Goal: Task Accomplishment & Management: Use online tool/utility

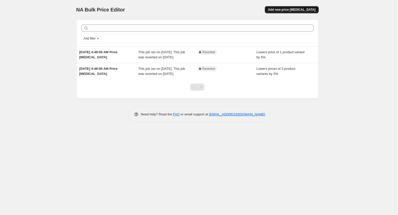
click at [305, 10] on span "Add new price [MEDICAL_DATA]" at bounding box center [291, 10] width 47 height 4
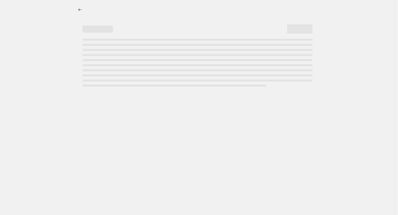
select select "percentage"
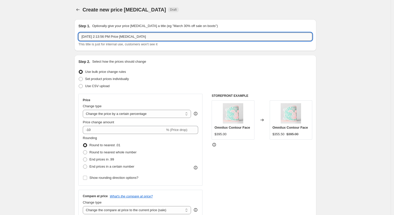
click at [121, 33] on input "Aug 20, 2025, 2:13:56 PM Price change job" at bounding box center [196, 37] width 234 height 8
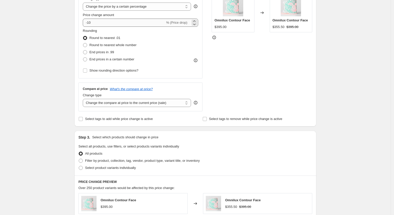
scroll to position [108, 0]
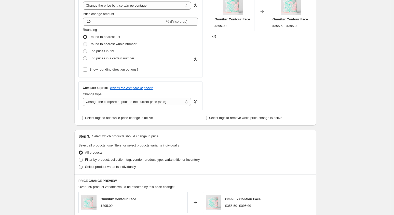
click at [114, 168] on span "Select product variants individually" at bounding box center [110, 167] width 51 height 4
click at [79, 165] on input "Select product variants individually" at bounding box center [79, 165] width 0 height 0
radio input "true"
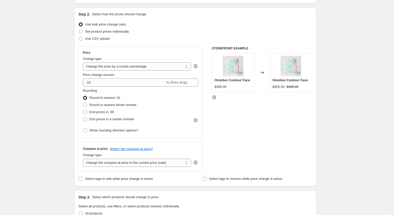
scroll to position [47, 0]
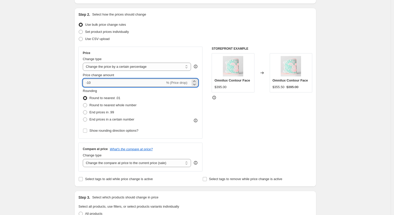
click at [119, 83] on input "-10" at bounding box center [124, 83] width 82 height 8
type input "-1"
type input "-15"
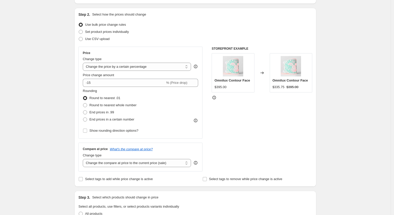
click at [171, 62] on div "Change type Change the price to a certain amount Change the price by a certain …" at bounding box center [137, 64] width 108 height 14
click at [165, 66] on select "Change the price to a certain amount Change the price by a certain amount Chang…" at bounding box center [137, 67] width 108 height 8
click at [177, 51] on div "Price" at bounding box center [140, 53] width 115 height 4
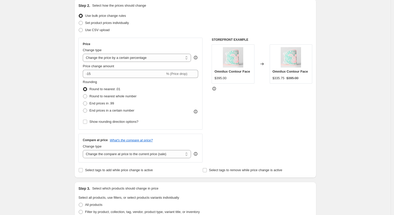
scroll to position [0, 0]
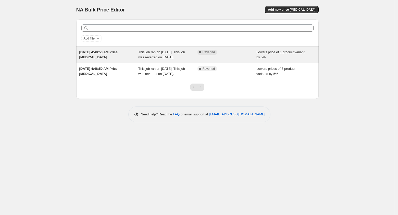
click at [118, 51] on span "[DATE] 4:48:50 AM Price [MEDICAL_DATA]" at bounding box center [98, 54] width 38 height 9
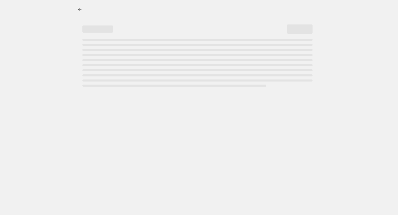
select select "percentage"
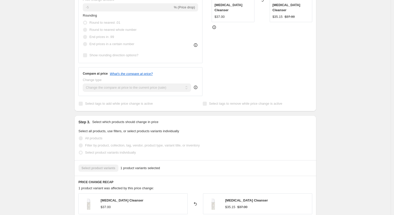
scroll to position [154, 0]
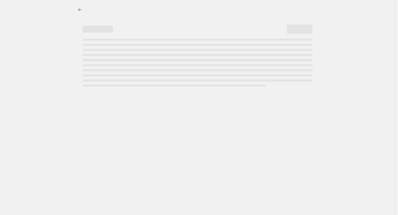
select select "percentage"
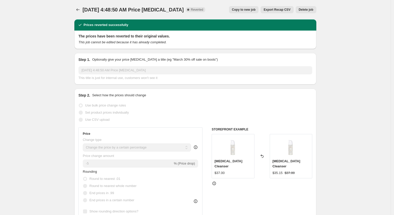
click at [253, 8] on span "Copy to new job" at bounding box center [244, 10] width 24 height 4
select select "percentage"
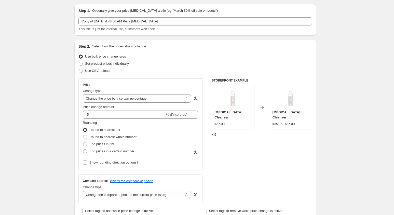
scroll to position [18, 0]
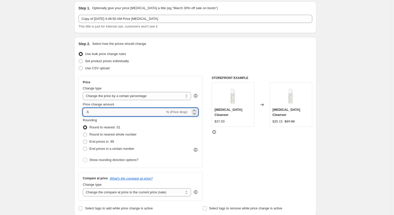
click at [99, 111] on input "-5" at bounding box center [124, 112] width 82 height 8
type input "-2"
type input "-5"
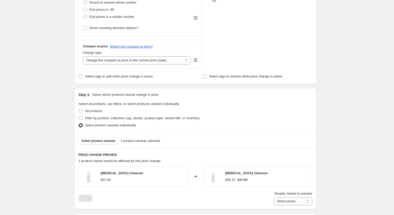
scroll to position [154, 0]
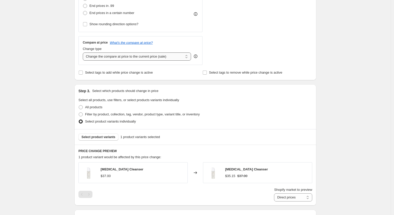
type input "-64"
click at [164, 57] on select "Change the compare at price to the current price (sale) Change the compare at p…" at bounding box center [137, 57] width 108 height 8
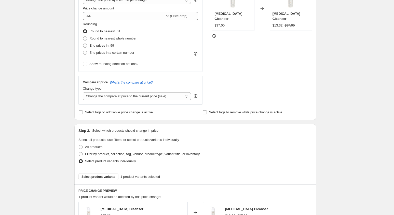
scroll to position [112, 0]
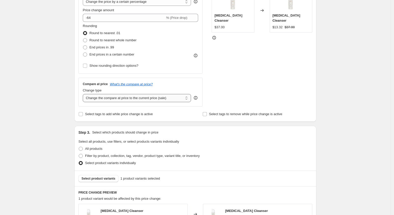
click at [146, 99] on select "Change the compare at price to the current price (sale) Change the compare at p…" at bounding box center [137, 98] width 108 height 8
click at [32, 119] on div "Create new price [MEDICAL_DATA]. This page is ready Create new price [MEDICAL_D…" at bounding box center [195, 175] width 391 height 575
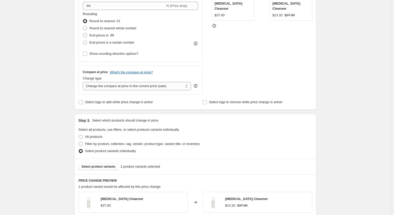
scroll to position [124, 0]
click at [81, 102] on input "Select tags to add while price change is active" at bounding box center [81, 102] width 4 height 4
checkbox input "true"
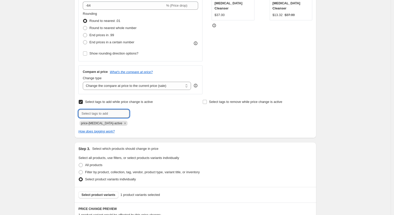
click at [92, 117] on input "text" at bounding box center [104, 114] width 51 height 8
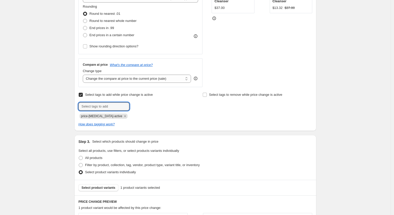
scroll to position [132, 0]
click at [206, 94] on input "Select tags to remove while price change is active" at bounding box center [205, 95] width 4 height 4
checkbox input "true"
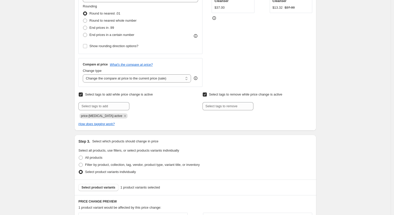
click at [221, 110] on div "Select tags to remove while price change is active Submit" at bounding box center [258, 105] width 110 height 28
click at [227, 107] on input "text" at bounding box center [228, 106] width 51 height 8
drag, startPoint x: 114, startPoint y: 115, endPoint x: 83, endPoint y: 116, distance: 31.4
click at [83, 116] on span "price-[MEDICAL_DATA]-active" at bounding box center [101, 116] width 41 height 4
copy span "price-[MEDICAL_DATA]-active"
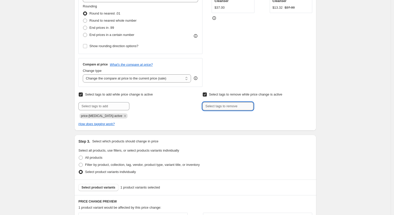
click at [223, 105] on input "text" at bounding box center [228, 106] width 51 height 8
paste input "price-[MEDICAL_DATA]-active"
type input "price-[MEDICAL_DATA]-active"
click at [279, 106] on span "price-change..." at bounding box center [276, 106] width 22 height 4
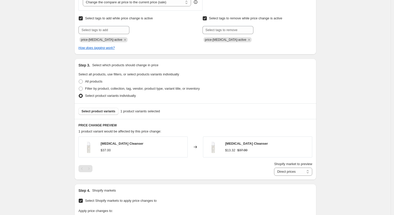
scroll to position [208, 0]
drag, startPoint x: 108, startPoint y: 65, endPoint x: 152, endPoint y: 67, distance: 44.1
click at [152, 67] on p "Select which products should change in price" at bounding box center [125, 64] width 66 height 5
click at [101, 111] on span "Select product variants" at bounding box center [99, 111] width 34 height 4
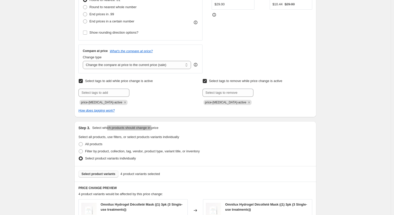
scroll to position [145, 0]
click at [164, 65] on select "Change the compare at price to the current price (sale) Change the compare at p…" at bounding box center [137, 65] width 108 height 8
click at [376, 119] on div "Create new price [MEDICAL_DATA]. This page is ready Create new price [MEDICAL_D…" at bounding box center [195, 193] width 391 height 677
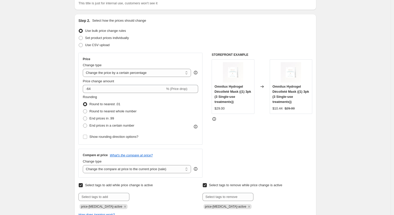
scroll to position [37, 0]
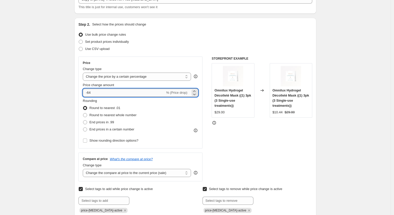
click at [132, 94] on input "-64" at bounding box center [124, 93] width 82 height 8
type input "-6"
type input "-15"
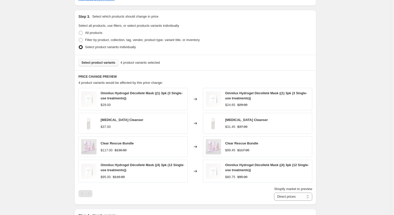
scroll to position [262, 0]
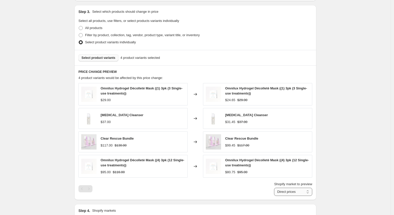
click at [299, 193] on select "Direct prices [GEOGRAPHIC_DATA] [GEOGRAPHIC_DATA] [GEOGRAPHIC_DATA] [GEOGRAPHIC…" at bounding box center [293, 192] width 38 height 8
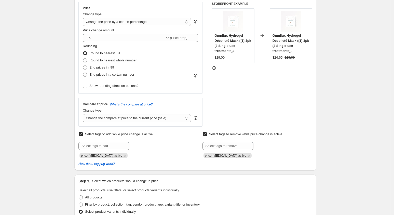
scroll to position [90, 0]
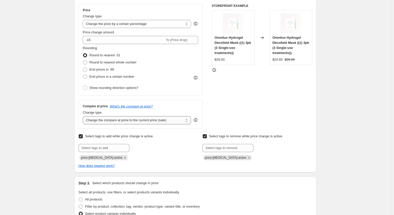
click at [138, 119] on select "Change the compare at price to the current price (sale) Change the compare at p…" at bounding box center [137, 120] width 108 height 8
click at [84, 116] on select "Change the compare at price to the current price (sale) Change the compare at p…" at bounding box center [137, 120] width 108 height 8
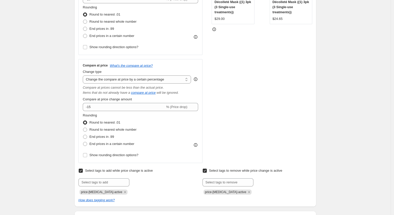
scroll to position [127, 0]
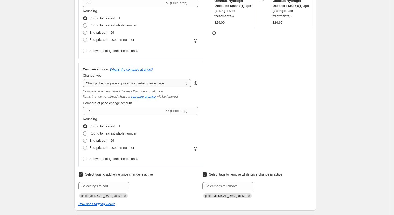
click at [177, 85] on select "Change the compare at price to the current price (sale) Change the compare at p…" at bounding box center [137, 83] width 108 height 8
select select "bp"
click at [84, 79] on select "Change the compare at price to the current price (sale) Change the compare at p…" at bounding box center [137, 83] width 108 height 8
type input "12.00"
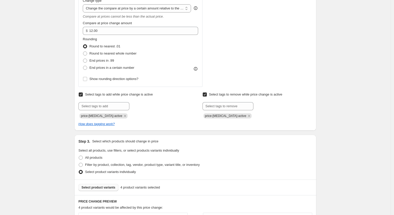
scroll to position [184, 0]
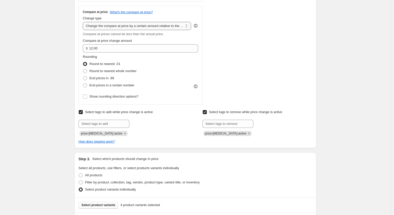
click at [168, 24] on select "Change the compare at price to the current price (sale) Change the compare at p…" at bounding box center [137, 26] width 108 height 8
select select "pp"
click at [84, 22] on select "Change the compare at price to the current price (sale) Change the compare at p…" at bounding box center [137, 26] width 108 height 8
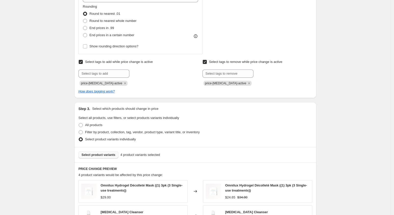
scroll to position [200, 0]
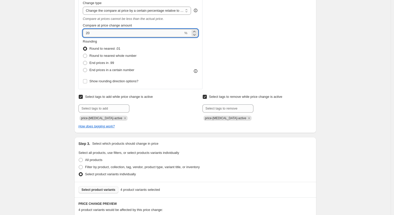
click at [109, 33] on input "20" at bounding box center [133, 33] width 101 height 8
type input "2"
type input "15"
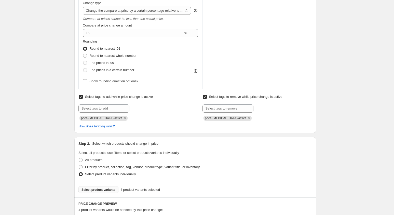
click at [44, 82] on div "Create new price [MEDICAL_DATA]. This page is ready Create new price [MEDICAL_D…" at bounding box center [195, 173] width 391 height 747
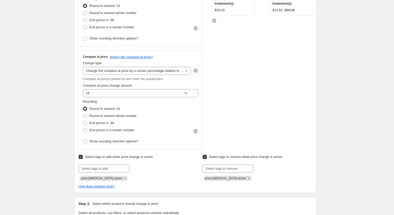
scroll to position [133, 0]
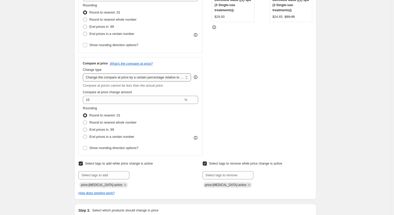
click at [157, 75] on select "Change the compare at price to the current price (sale) Change the compare at p…" at bounding box center [137, 77] width 108 height 8
select select "percentage"
click at [84, 73] on select "Change the compare at price to the current price (sale) Change the compare at p…" at bounding box center [137, 77] width 108 height 8
type input "-15"
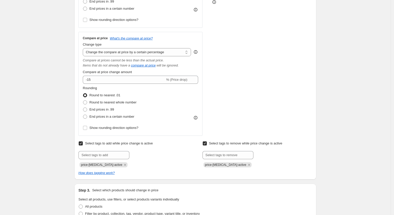
scroll to position [157, 0]
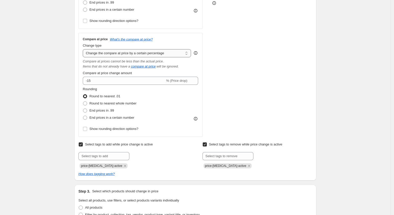
click at [167, 53] on select "Change the compare at price to the current price (sale) Change the compare at p…" at bounding box center [137, 53] width 108 height 8
select select "pp"
click at [84, 49] on select "Change the compare at price to the current price (sale) Change the compare at p…" at bounding box center [137, 53] width 108 height 8
type input "20"
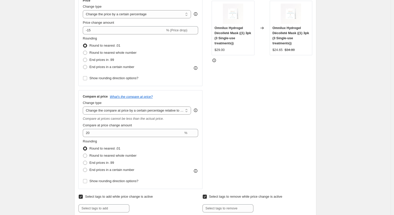
scroll to position [96, 0]
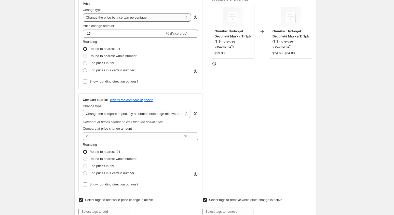
click at [147, 15] on select "Change the price to a certain amount Change the price by a certain amount Chang…" at bounding box center [137, 18] width 108 height 8
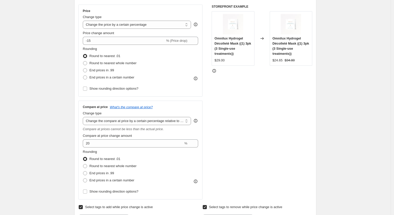
scroll to position [88, 0]
click at [160, 23] on select "Change the price to a certain amount Change the price by a certain amount Chang…" at bounding box center [137, 25] width 108 height 8
select select "no_change"
click at [84, 21] on select "Change the price to a certain amount Change the price by a certain amount Chang…" at bounding box center [137, 25] width 108 height 8
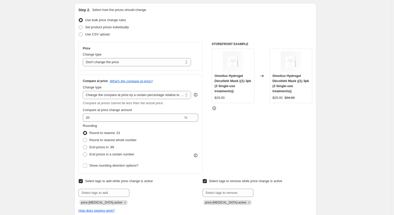
scroll to position [51, 0]
click at [137, 97] on select "Change the compare at price to the current price (sale) Change the compare at p…" at bounding box center [137, 95] width 108 height 8
click at [84, 91] on select "Change the compare at price to the current price (sale) Change the compare at p…" at bounding box center [137, 95] width 108 height 8
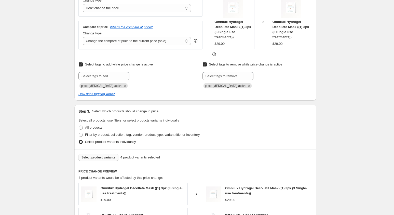
scroll to position [106, 0]
click at [173, 39] on select "Change the compare at price to the current price (sale) Change the compare at p…" at bounding box center [137, 41] width 108 height 8
click at [84, 37] on select "Change the compare at price to the current price (sale) Change the compare at p…" at bounding box center [137, 41] width 108 height 8
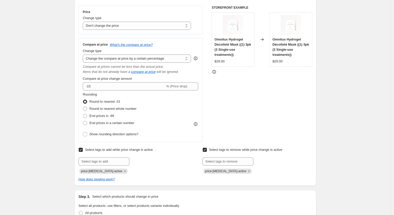
scroll to position [79, 0]
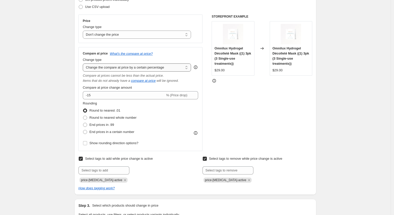
click at [170, 67] on select "Change the compare at price to the current price (sale) Change the compare at p…" at bounding box center [137, 67] width 108 height 8
click at [171, 36] on select "Change the price to a certain amount Change the price by a certain amount Chang…" at bounding box center [137, 35] width 108 height 8
click at [171, 69] on select "Change the compare at price to the current price (sale) Change the compare at p…" at bounding box center [137, 67] width 108 height 8
select select "pp"
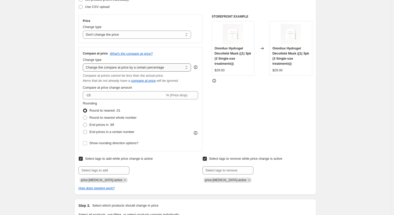
click at [84, 63] on select "Change the compare at price to the current price (sale) Change the compare at p…" at bounding box center [137, 67] width 108 height 8
type input "20"
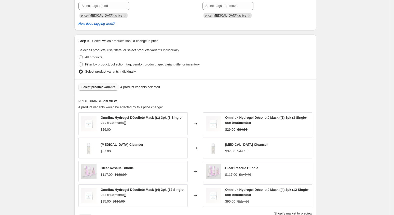
scroll to position [241, 0]
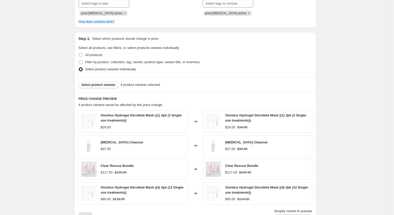
click at [104, 84] on span "Select product variants" at bounding box center [99, 85] width 34 height 4
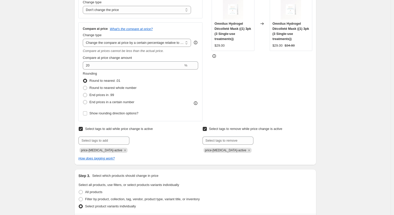
scroll to position [104, 0]
click at [140, 40] on select "Change the compare at price to the current price (sale) Change the compare at p…" at bounding box center [137, 43] width 108 height 8
click at [84, 39] on select "Change the compare at price to the current price (sale) Change the compare at p…" at bounding box center [137, 43] width 108 height 8
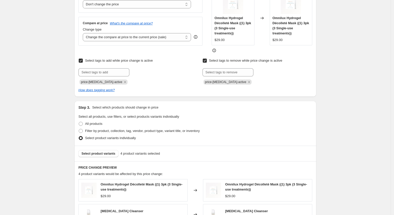
scroll to position [109, 0]
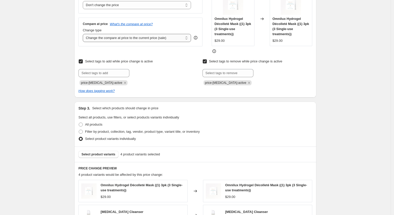
click at [153, 39] on select "Change the compare at price to the current price (sale) Change the compare at p…" at bounding box center [137, 38] width 108 height 8
click at [84, 34] on select "Change the compare at price to the current price (sale) Change the compare at p…" at bounding box center [137, 38] width 108 height 8
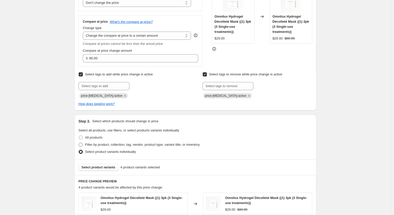
scroll to position [106, 0]
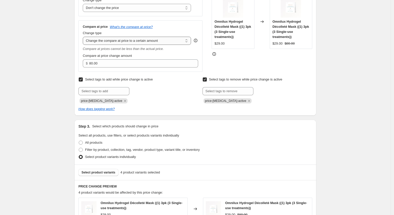
click at [179, 38] on select "Change the compare at price to the current price (sale) Change the compare at p…" at bounding box center [137, 41] width 108 height 8
select select "by"
click at [84, 37] on select "Change the compare at price to the current price (sale) Change the compare at p…" at bounding box center [137, 41] width 108 height 8
type input "-10.00"
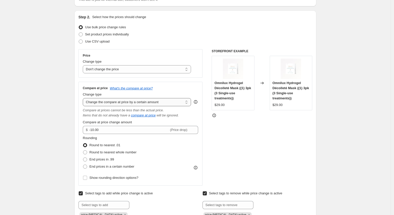
scroll to position [45, 0]
click at [154, 101] on select "Change the compare at price to the current price (sale) Change the compare at p…" at bounding box center [137, 102] width 108 height 8
select select "percentage"
click at [84, 98] on select "Change the compare at price to the current price (sale) Change the compare at p…" at bounding box center [137, 102] width 108 height 8
type input "-15"
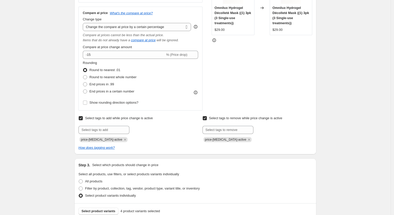
scroll to position [119, 0]
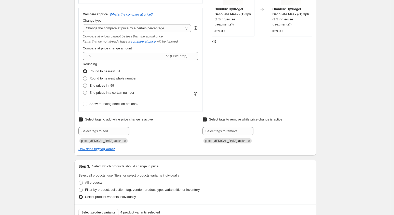
click at [175, 23] on div "Change type Change the compare at price to the current price (sale) Change the …" at bounding box center [137, 25] width 108 height 14
click at [170, 30] on select "Change the compare at price to the current price (sale) Change the compare at p…" at bounding box center [137, 28] width 108 height 8
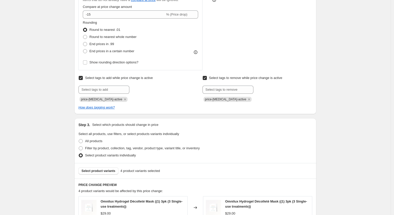
scroll to position [107, 0]
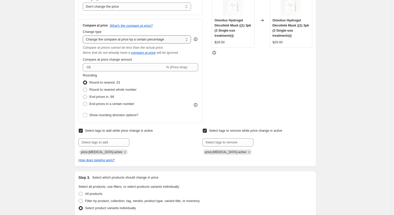
click at [145, 37] on select "Change the compare at price to the current price (sale) Change the compare at p…" at bounding box center [137, 39] width 108 height 8
select select "to"
click at [84, 35] on select "Change the compare at price to the current price (sale) Change the compare at p…" at bounding box center [137, 39] width 108 height 8
type input "80.00"
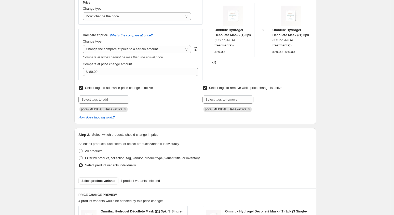
scroll to position [95, 0]
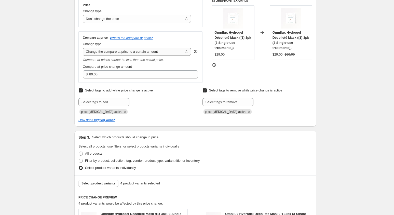
click at [148, 51] on select "Change the compare at price to the current price (sale) Change the compare at p…" at bounding box center [137, 52] width 108 height 8
select select "percentage"
click at [84, 48] on select "Change the compare at price to the current price (sale) Change the compare at p…" at bounding box center [137, 52] width 108 height 8
type input "-15"
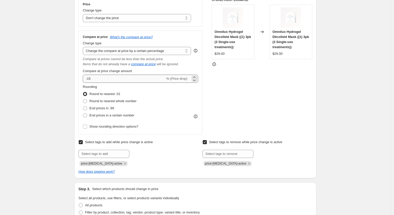
scroll to position [96, 0]
click at [177, 48] on select "Change the compare at price to the current price (sale) Change the compare at p…" at bounding box center [137, 51] width 108 height 8
select select "no_change"
click at [84, 47] on select "Change the compare at price to the current price (sale) Change the compare at p…" at bounding box center [137, 51] width 108 height 8
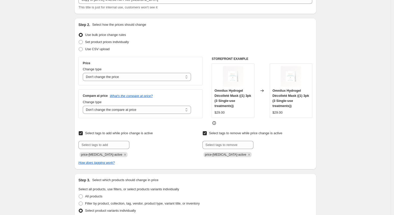
scroll to position [36, 0]
click at [173, 115] on div "Compare at price What's the compare at price? Change type Change the compare at…" at bounding box center [141, 104] width 124 height 29
click at [171, 81] on select "Change the price to a certain amount Change the price by a certain amount Chang…" at bounding box center [137, 77] width 108 height 8
select select "percentage"
click at [84, 73] on select "Change the price to a certain amount Change the price by a certain amount Chang…" at bounding box center [137, 77] width 108 height 8
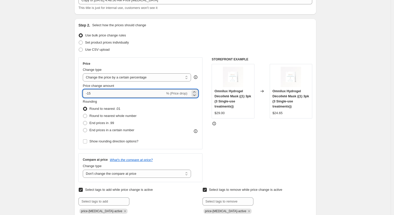
click at [115, 93] on input "-15" at bounding box center [124, 93] width 82 height 8
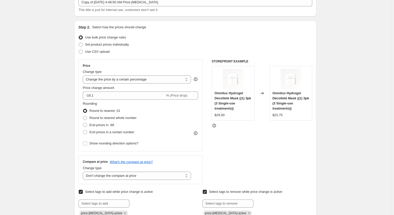
scroll to position [41, 0]
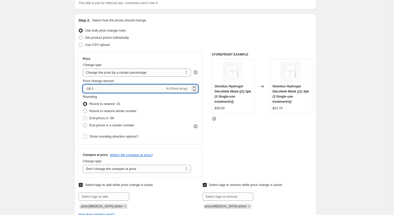
click at [111, 89] on input "-18.1" at bounding box center [124, 89] width 82 height 8
type input "-15"
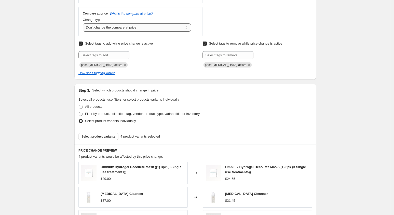
scroll to position [176, 0]
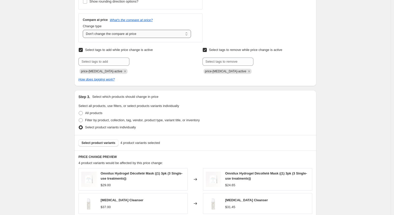
click at [163, 32] on select "Change the compare at price to the current price (sale) Change the compare at p…" at bounding box center [137, 34] width 108 height 8
select select "percentage"
click at [84, 30] on select "Change the compare at price to the current price (sale) Change the compare at p…" at bounding box center [137, 34] width 108 height 8
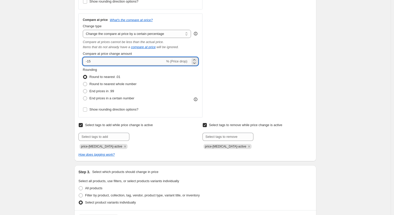
click at [121, 62] on input "-15" at bounding box center [124, 61] width 82 height 8
type input "-18.1"
click at [48, 87] on div "Create new price [MEDICAL_DATA]. This page is ready Create new price [MEDICAL_D…" at bounding box center [195, 200] width 391 height 753
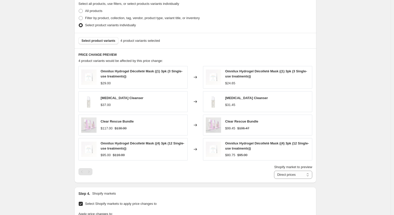
scroll to position [357, 0]
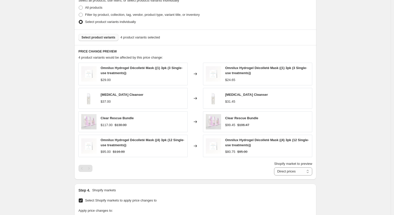
click at [99, 37] on span "Select product variants" at bounding box center [99, 37] width 34 height 4
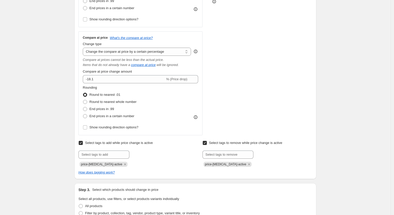
scroll to position [157, 0]
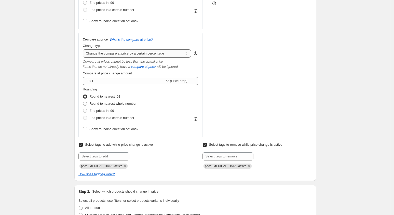
click at [167, 54] on select "Change the compare at price to the current price (sale) Change the compare at p…" at bounding box center [137, 53] width 108 height 8
click at [84, 49] on select "Change the compare at price to the current price (sale) Change the compare at p…" at bounding box center [137, 53] width 108 height 8
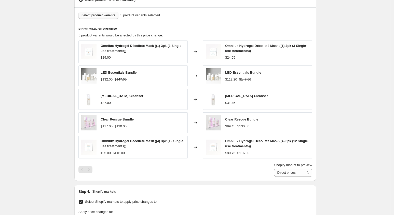
scroll to position [304, 0]
click at [243, 151] on strike "$116.00" at bounding box center [244, 153] width 12 height 5
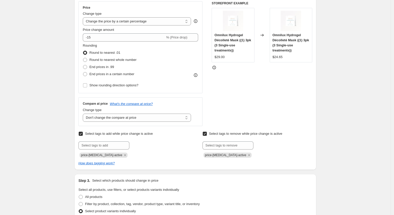
scroll to position [101, 0]
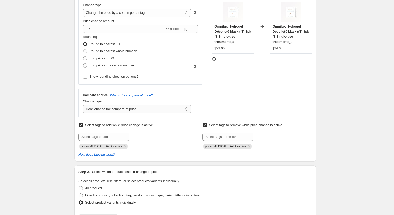
click at [160, 107] on select "Change the compare at price to the current price (sale) Change the compare at p…" at bounding box center [137, 109] width 108 height 8
select select "percentage"
click at [84, 105] on select "Change the compare at price to the current price (sale) Change the compare at p…" at bounding box center [137, 109] width 108 height 8
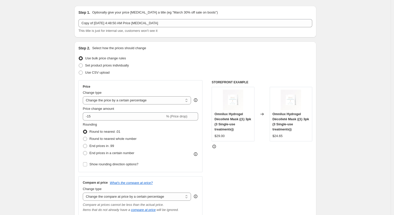
scroll to position [6, 0]
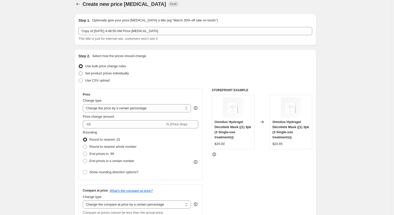
click at [121, 73] on span "Set product prices individually" at bounding box center [107, 73] width 44 height 4
click at [79, 72] on input "Set product prices individually" at bounding box center [79, 71] width 0 height 0
radio input "true"
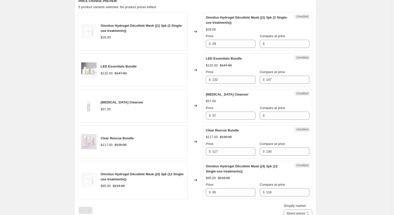
scroll to position [189, 0]
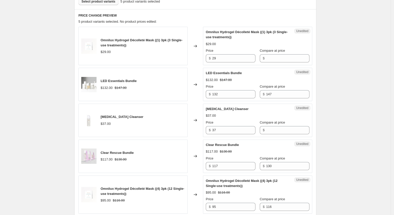
click at [277, 53] on label "Compare at price" at bounding box center [272, 50] width 25 height 5
click at [277, 54] on input "Compare at price" at bounding box center [287, 58] width 43 height 8
paste input "24.65"
type input "24.65"
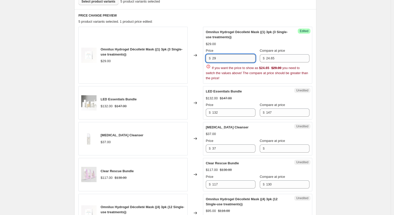
click at [238, 56] on input "29" at bounding box center [233, 58] width 43 height 8
type input "2"
paste input "112.2"
type input "112.2"
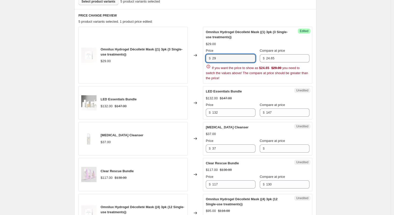
drag, startPoint x: 225, startPoint y: 61, endPoint x: 209, endPoint y: 61, distance: 16.3
click at [209, 61] on div "$ 29" at bounding box center [231, 58] width 50 height 8
paste input "4.65"
type input "24.65"
click at [277, 55] on input "24.65" at bounding box center [287, 58] width 43 height 8
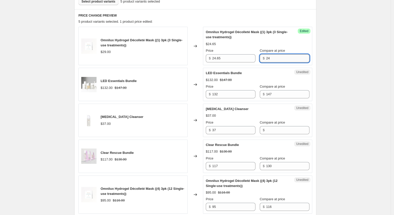
type input "2"
paste input "29"
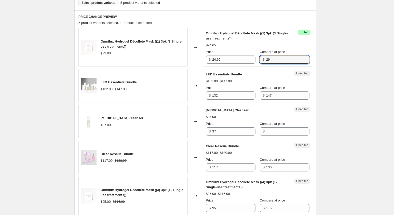
scroll to position [177, 0]
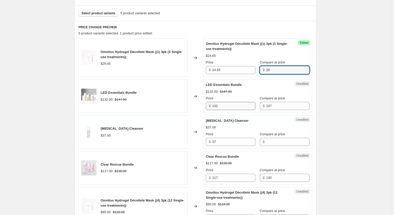
type input "29"
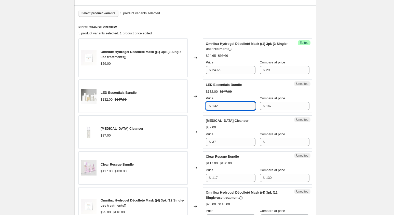
click at [235, 105] on input "132" at bounding box center [233, 106] width 43 height 8
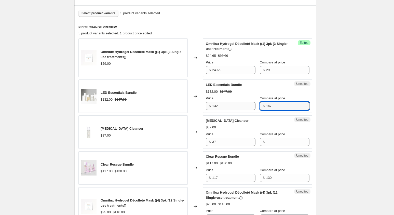
drag, startPoint x: 277, startPoint y: 105, endPoint x: 252, endPoint y: 103, distance: 24.6
click at [252, 103] on div "Price $ 132 Compare at price $ 147" at bounding box center [258, 103] width 104 height 14
paste input "32"
type input "132"
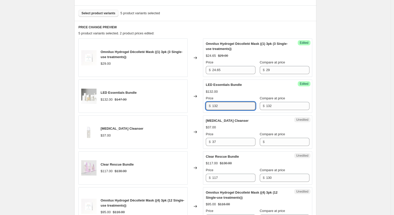
drag, startPoint x: 228, startPoint y: 107, endPoint x: 210, endPoint y: 107, distance: 18.4
click at [210, 107] on div "$ 132" at bounding box center [231, 106] width 50 height 8
paste input "12."
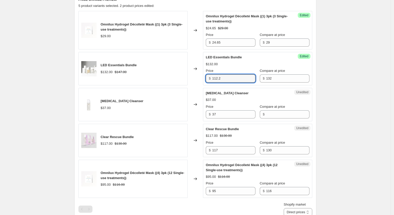
scroll to position [205, 0]
type input "112.2"
click at [244, 107] on div "Price" at bounding box center [231, 106] width 50 height 5
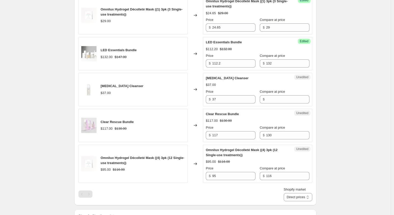
scroll to position [221, 0]
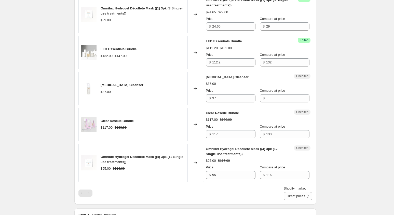
click at [271, 91] on span "Compare at price" at bounding box center [272, 91] width 25 height 4
click at [271, 94] on input "Compare at price" at bounding box center [287, 98] width 43 height 8
paste input "37"
type input "37"
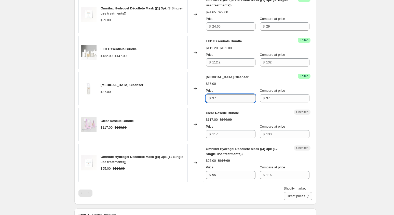
click at [219, 100] on input "37" at bounding box center [233, 98] width 43 height 8
paste input "1.45"
type input "31.45"
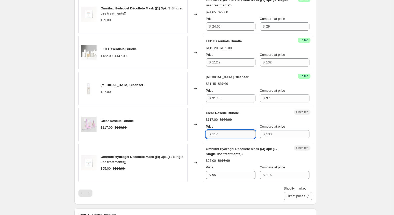
click at [218, 136] on input "117" at bounding box center [233, 134] width 43 height 8
click at [271, 130] on input "130" at bounding box center [287, 134] width 43 height 8
type input "1"
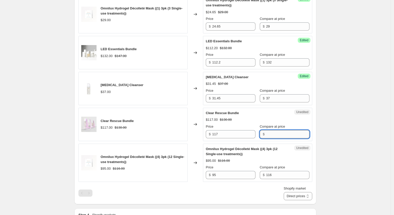
paste input "117"
type input "117"
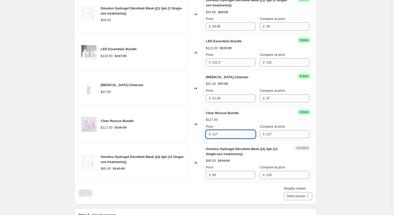
click at [218, 135] on input "117" at bounding box center [233, 134] width 43 height 8
paste input "99.45"
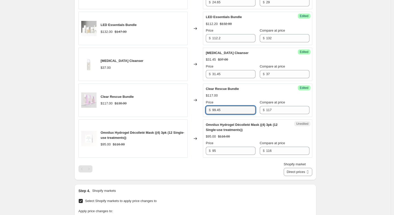
type input "99.45"
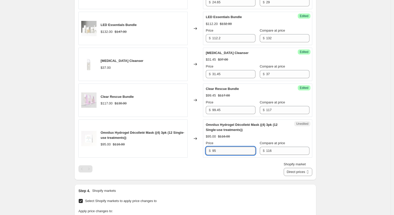
click at [214, 151] on input "95" at bounding box center [233, 151] width 43 height 8
click at [273, 149] on input "116" at bounding box center [287, 151] width 43 height 8
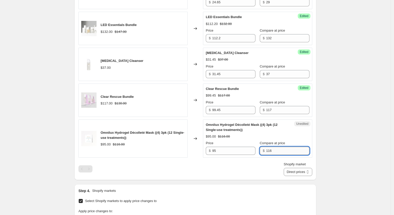
paste input "95"
type input "95"
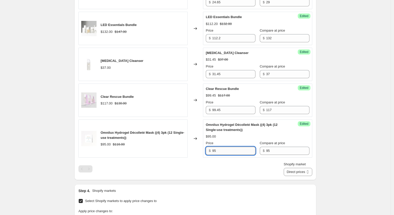
click at [216, 150] on input "95" at bounding box center [233, 151] width 43 height 8
paste input "117"
type input "117"
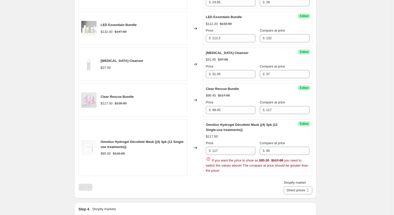
click at [224, 169] on div "Omnilux Hydrogel Décolleté Mask ((1) 3pk (3 Single-use treatments)) $29.00 Chan…" at bounding box center [196, 83] width 234 height 224
click at [221, 153] on input "117" at bounding box center [233, 151] width 43 height 8
click at [278, 148] on input "95" at bounding box center [287, 151] width 43 height 8
type input "117"
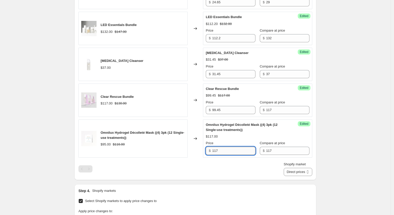
click at [219, 149] on input "117" at bounding box center [233, 151] width 43 height 8
type input "1"
type input "95"
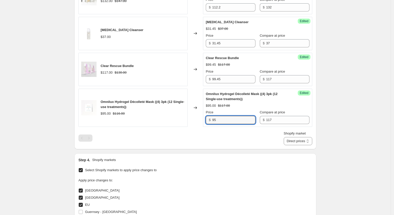
scroll to position [275, 0]
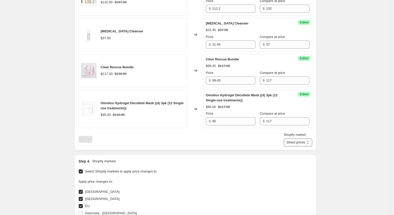
click at [296, 143] on select "Direct prices [GEOGRAPHIC_DATA] [GEOGRAPHIC_DATA] [GEOGRAPHIC_DATA] [GEOGRAPHIC…" at bounding box center [298, 142] width 29 height 8
select select "4522146"
click at [291, 147] on select "Direct prices [GEOGRAPHIC_DATA] [GEOGRAPHIC_DATA] [GEOGRAPHIC_DATA] [GEOGRAPHIC…" at bounding box center [298, 142] width 29 height 8
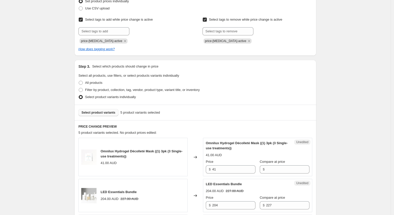
scroll to position [0, 0]
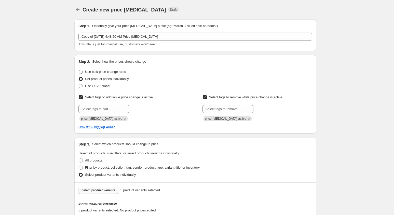
click at [105, 71] on span "Use bulk price change rules" at bounding box center [105, 72] width 41 height 4
click at [79, 70] on input "Use bulk price change rules" at bounding box center [79, 70] width 0 height 0
radio input "true"
select select "percentage"
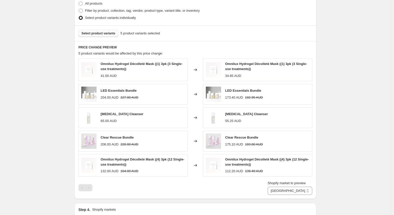
scroll to position [361, 0]
click at [289, 192] on select "Direct prices [GEOGRAPHIC_DATA] [GEOGRAPHIC_DATA] [GEOGRAPHIC_DATA] [GEOGRAPHIC…" at bounding box center [290, 191] width 45 height 8
select select "direct"
click at [276, 187] on select "Direct prices [GEOGRAPHIC_DATA] [GEOGRAPHIC_DATA] [GEOGRAPHIC_DATA] [GEOGRAPHIC…" at bounding box center [290, 191] width 45 height 8
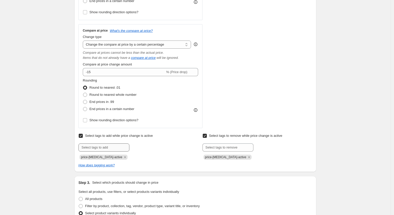
scroll to position [160, 0]
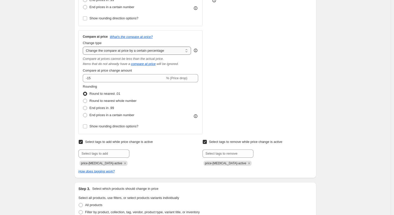
click at [145, 50] on select "Change the compare at price to the current price (sale) Change the compare at p…" at bounding box center [137, 51] width 108 height 8
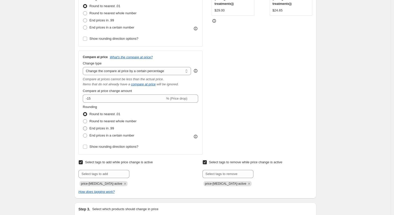
scroll to position [139, 0]
click at [157, 72] on select "Change the compare at price to the current price (sale) Change the compare at p…" at bounding box center [137, 71] width 108 height 8
select select "no_change"
click at [84, 67] on select "Change the compare at price to the current price (sale) Change the compare at p…" at bounding box center [137, 71] width 108 height 8
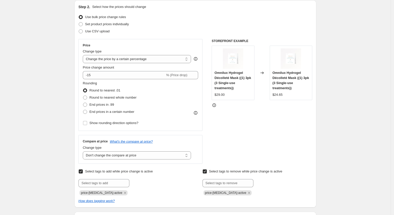
scroll to position [0, 0]
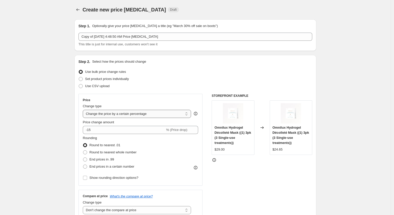
click at [161, 114] on select "Change the price to a certain amount Change the price by a certain amount Chang…" at bounding box center [137, 114] width 108 height 8
click at [174, 91] on div "Step 2. Select how the prices should change Use bulk price change rules Set pro…" at bounding box center [196, 158] width 234 height 199
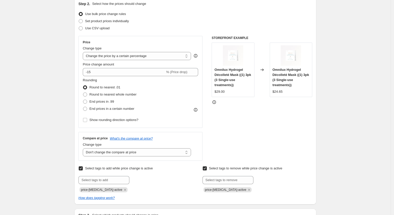
scroll to position [63, 0]
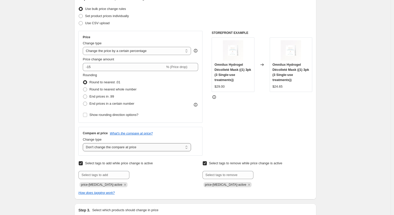
click at [155, 151] on select "Change the compare at price to the current price (sale) Change the compare at p…" at bounding box center [137, 147] width 108 height 8
click at [168, 52] on select "Change the price to a certain amount Change the price by a certain amount Chang…" at bounding box center [137, 51] width 108 height 8
click at [84, 47] on select "Change the price to a certain amount Change the price by a certain amount Chang…" at bounding box center [137, 51] width 108 height 8
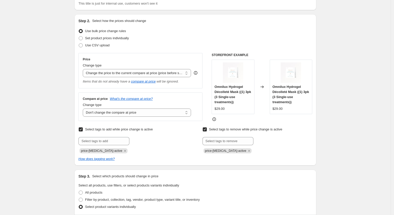
scroll to position [40, 0]
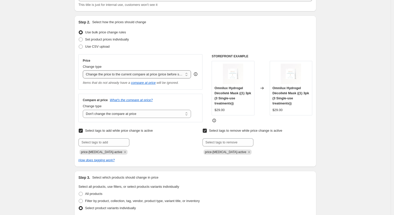
click at [174, 75] on select "Change the price to a certain amount Change the price by a certain amount Chang…" at bounding box center [137, 74] width 108 height 8
click at [84, 70] on select "Change the price to a certain amount Change the price by a certain amount Chang…" at bounding box center [137, 74] width 108 height 8
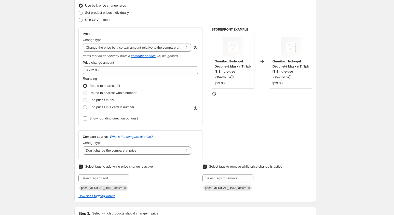
scroll to position [63, 0]
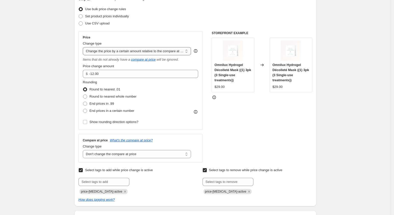
click at [164, 50] on select "Change the price to a certain amount Change the price by a certain amount Chang…" at bounding box center [137, 51] width 108 height 8
select select "percentage"
click at [84, 47] on select "Change the price to a certain amount Change the price by a certain amount Chang…" at bounding box center [137, 51] width 108 height 8
type input "-15"
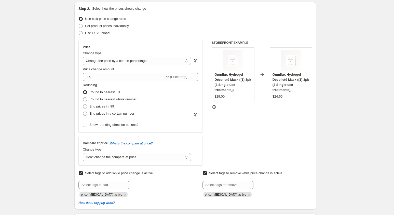
scroll to position [54, 0]
click at [134, 158] on select "Change the compare at price to the current price (sale) Change the compare at p…" at bounding box center [137, 156] width 108 height 8
select select "ep"
click at [84, 152] on select "Change the compare at price to the current price (sale) Change the compare at p…" at bounding box center [137, 156] width 108 height 8
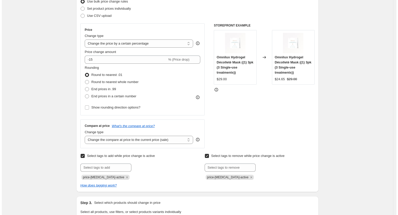
scroll to position [0, 0]
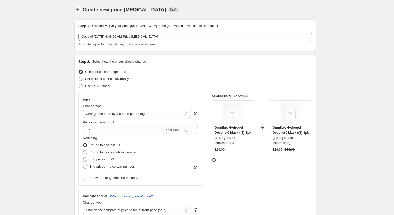
click at [80, 8] on icon "Price change jobs" at bounding box center [77, 9] width 5 height 5
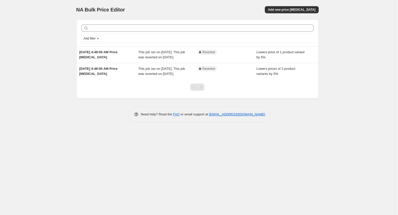
click at [141, 10] on div "NA Bulk Price Editor" at bounding box center [134, 9] width 116 height 7
click at [78, 169] on div "NA Bulk Price Editor. This page is ready NA Bulk Price Editor Add new price [ME…" at bounding box center [197, 107] width 394 height 215
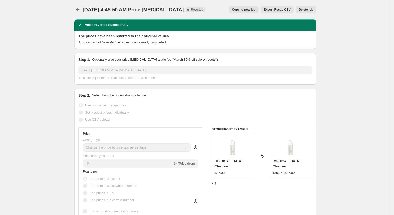
select select "percentage"
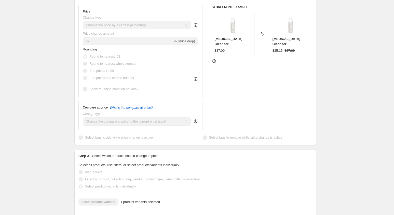
scroll to position [122, 0]
